Goal: Find specific fact: Find specific fact

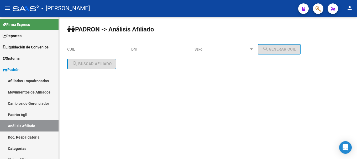
click at [320, 14] on span "button" at bounding box center [318, 8] width 5 height 11
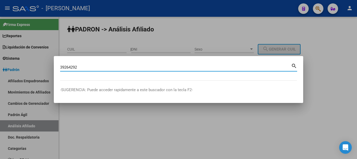
type input "39264292"
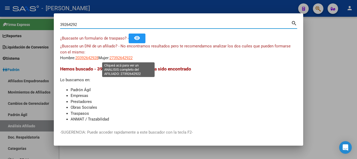
click at [121, 60] on span "27392642922" at bounding box center [120, 58] width 23 height 5
type textarea "27392642922"
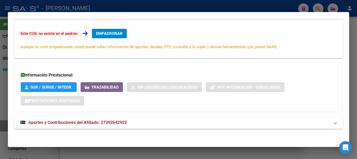
click at [185, 126] on mat-panel-title "Aportes y Contribuciones del Afiliado: 27392642922" at bounding box center [175, 123] width 310 height 6
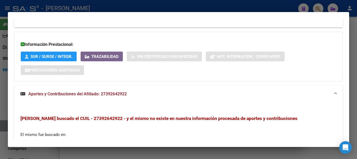
click at [194, 96] on mat-panel-title "Aportes y Contribuciones del Afiliado: 27392642922" at bounding box center [175, 94] width 310 height 6
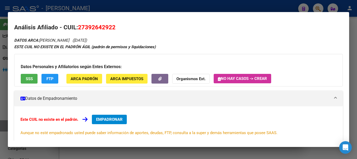
click at [88, 25] on span "27392642922" at bounding box center [97, 27] width 38 height 7
copy span "27392642922"
click at [193, 9] on div at bounding box center [178, 79] width 357 height 159
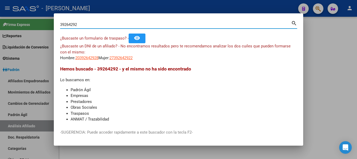
click at [192, 27] on input "39264292" at bounding box center [175, 24] width 231 height 5
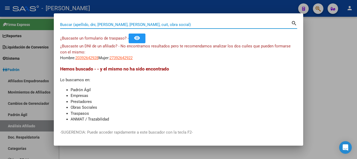
click at [342, 39] on div at bounding box center [178, 79] width 357 height 159
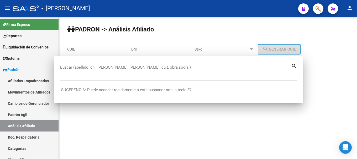
click at [342, 39] on div "PADRON -> Análisis Afiliado CUIL | DNI Sexo Sexo search Generar CUIL search Bus…" at bounding box center [208, 51] width 298 height 69
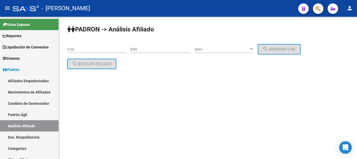
click at [320, 13] on span "button" at bounding box center [318, 8] width 5 height 11
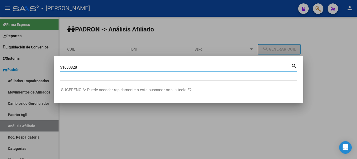
type input "31680828"
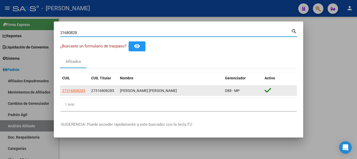
click at [66, 93] on span "27316808285" at bounding box center [73, 91] width 23 height 4
type textarea "27316808285"
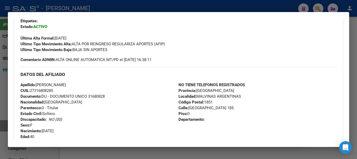
scroll to position [26, 0]
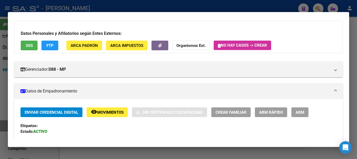
click at [169, 4] on div at bounding box center [178, 79] width 357 height 159
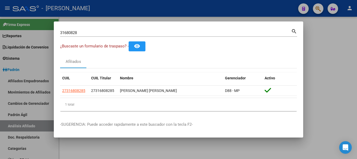
click at [256, 7] on div at bounding box center [178, 79] width 357 height 159
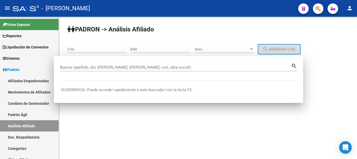
click at [256, 7] on div "- [PERSON_NAME]" at bounding box center [153, 9] width 281 height 12
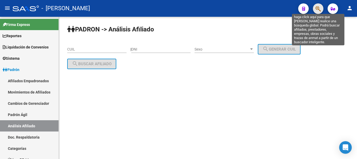
click at [317, 8] on icon "button" at bounding box center [318, 9] width 5 height 6
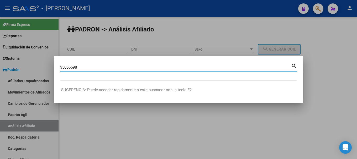
click at [70, 67] on input "35065598" at bounding box center [175, 67] width 231 height 5
type input "35075598"
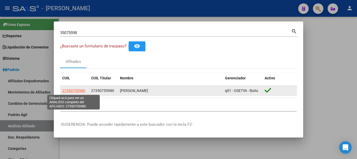
click at [82, 92] on span "27350755980" at bounding box center [73, 91] width 23 height 4
type textarea "27350755980"
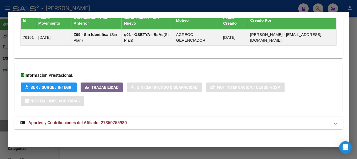
click at [195, 118] on mat-expansion-panel-header "Aportes y Contribuciones del Afiliado: 27350755980" at bounding box center [178, 123] width 329 height 13
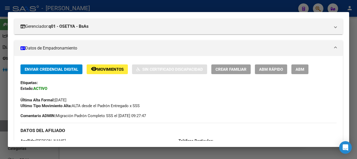
scroll to position [0, 0]
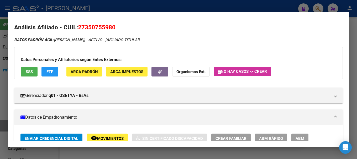
click at [101, 26] on span "27350755980" at bounding box center [97, 27] width 38 height 7
copy span "27350755980"
click at [126, 49] on div "Datos Personales y Afiliatorios según Entes Externos: SSS FTP ARCA Padrón ARCA …" at bounding box center [178, 63] width 329 height 33
click at [159, 10] on div at bounding box center [178, 79] width 357 height 159
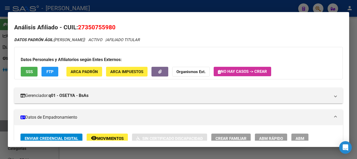
click at [159, 10] on div at bounding box center [178, 79] width 357 height 159
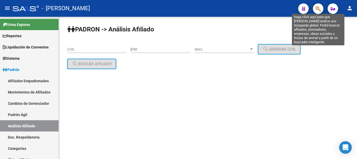
click at [317, 11] on icon "button" at bounding box center [318, 9] width 5 height 6
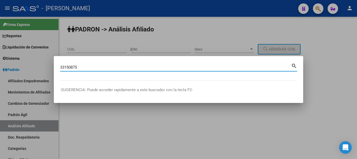
type input "33150875"
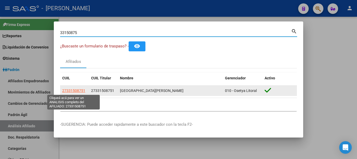
click at [78, 92] on span "27331508751" at bounding box center [73, 91] width 23 height 4
type textarea "27331508751"
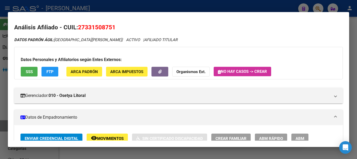
click at [96, 27] on span "27331508751" at bounding box center [97, 27] width 38 height 7
copy span "27331508751"
